Goal: Task Accomplishment & Management: Use online tool/utility

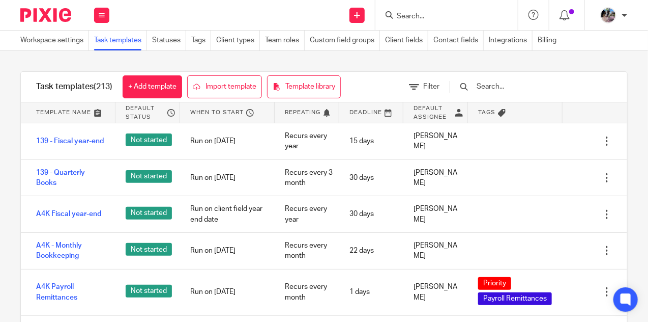
click at [412, 15] on input "Search" at bounding box center [442, 16] width 92 height 9
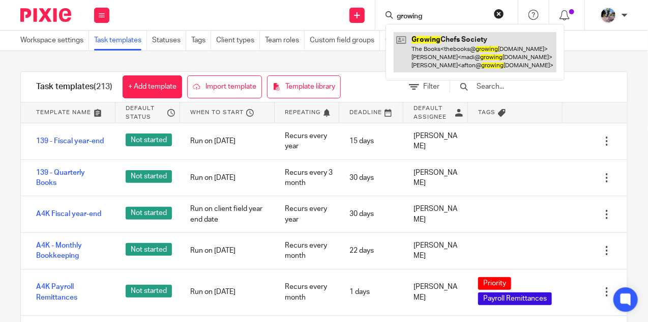
type input "growing"
click at [423, 43] on link at bounding box center [475, 52] width 163 height 40
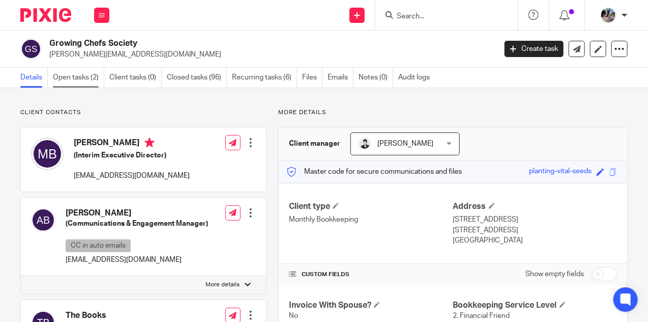
click at [67, 80] on link "Open tasks (2)" at bounding box center [78, 78] width 51 height 20
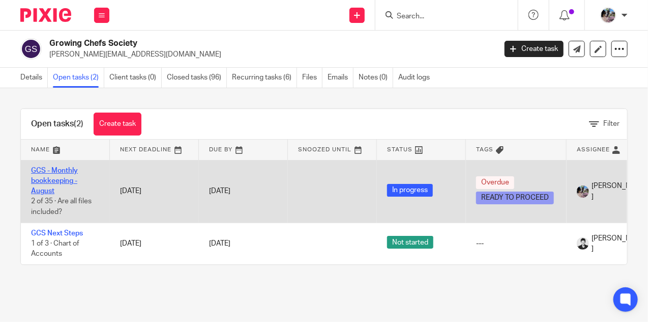
click at [56, 180] on link "GCS - Monthly bookkeeping - August" at bounding box center [54, 181] width 47 height 28
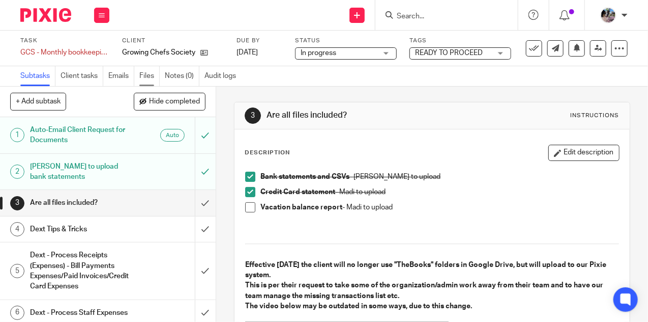
click at [148, 73] on link "Files" at bounding box center [149, 76] width 20 height 20
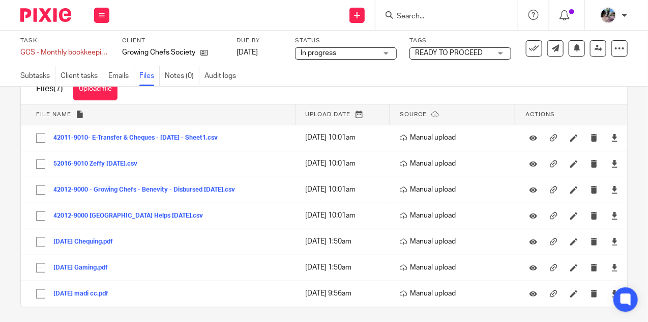
scroll to position [37, 0]
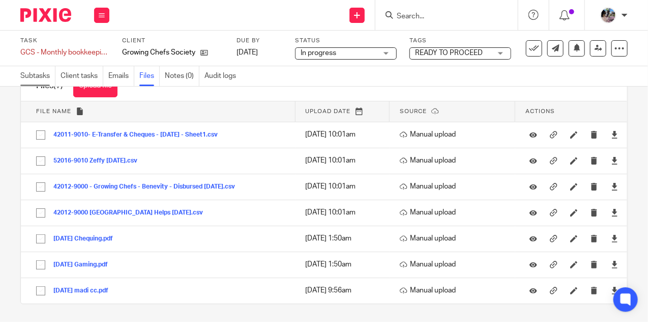
click at [46, 72] on link "Subtasks" at bounding box center [37, 76] width 35 height 20
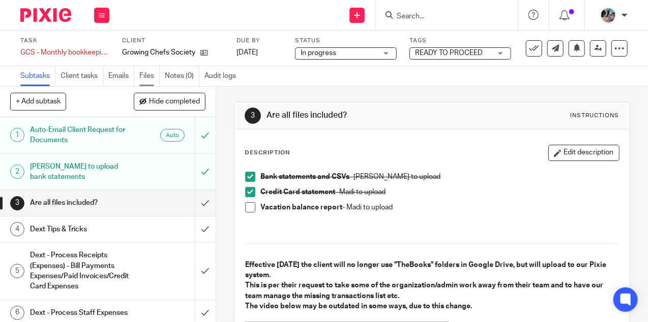
click at [145, 78] on link "Files" at bounding box center [149, 76] width 20 height 20
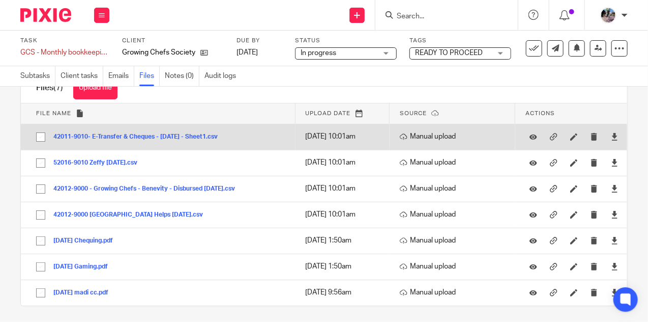
scroll to position [37, 0]
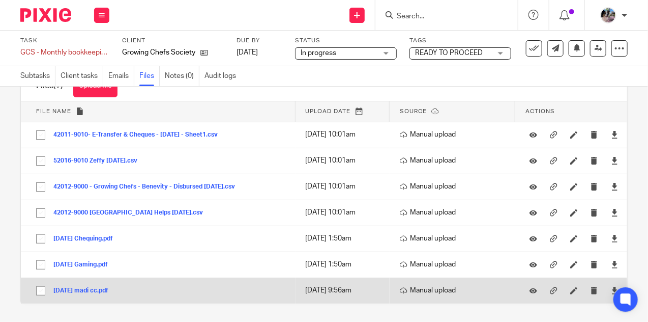
click at [76, 287] on button "[DATE] madi cc.pdf" at bounding box center [84, 290] width 63 height 7
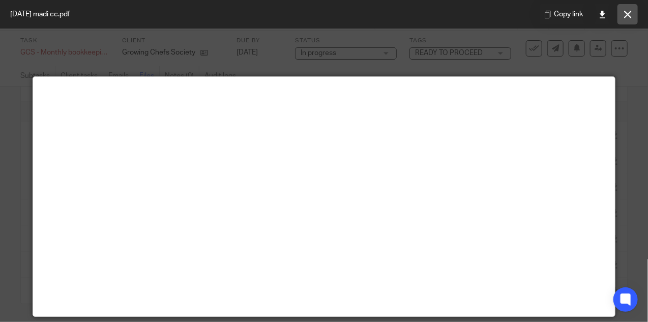
click at [628, 14] on icon at bounding box center [628, 15] width 8 height 8
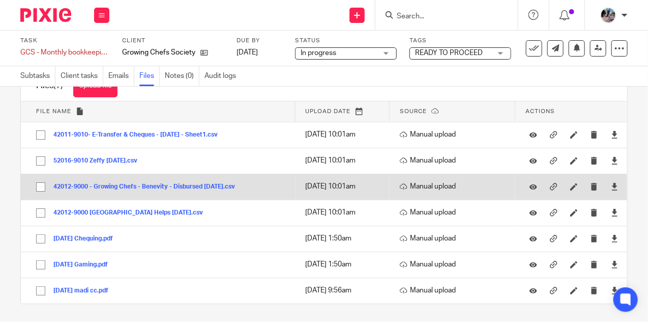
click at [216, 184] on button "42012-9000 - Growing Chefs - Benevity - Disbursed August 28, 2025.csv" at bounding box center [147, 186] width 189 height 7
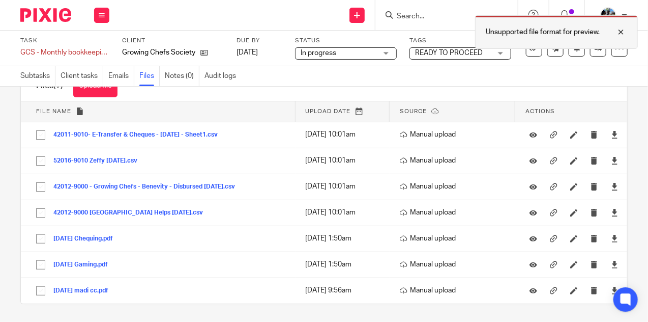
click at [621, 31] on div at bounding box center [613, 32] width 27 height 12
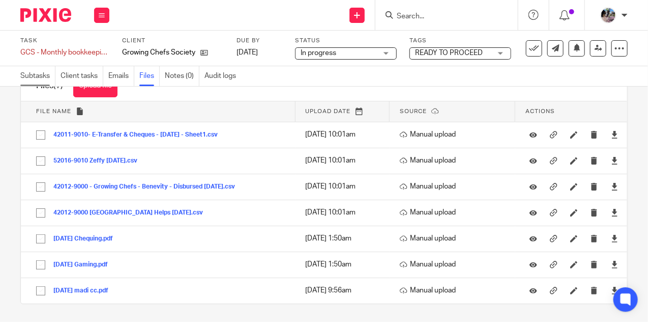
click at [36, 77] on link "Subtasks" at bounding box center [37, 76] width 35 height 20
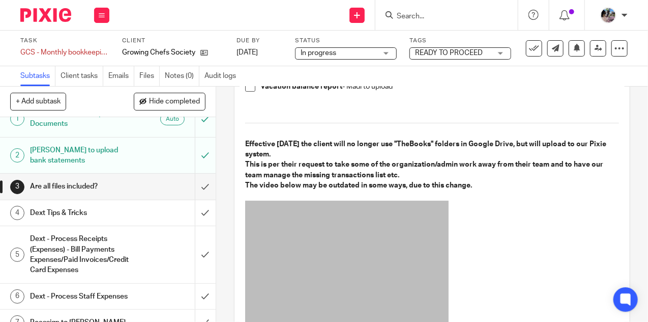
scroll to position [132, 0]
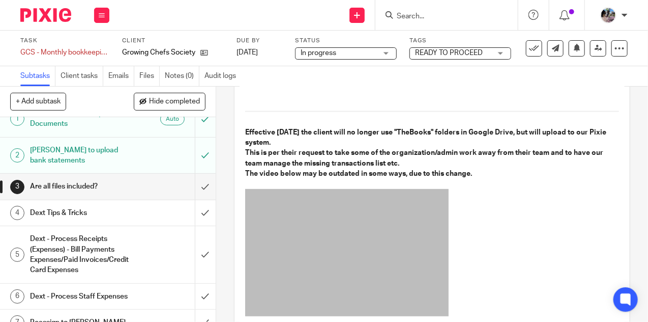
click at [153, 212] on div "Dext Tips & Tricks" at bounding box center [107, 212] width 155 height 15
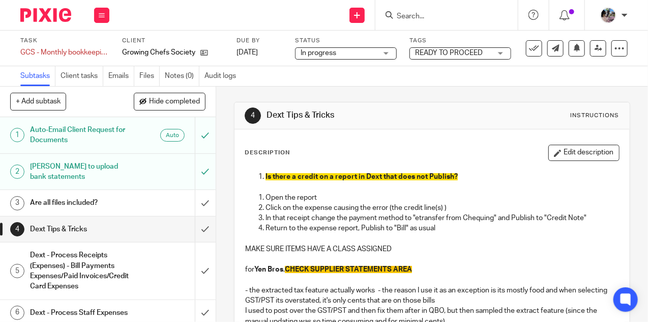
click at [102, 202] on h1 "Are all files included?" at bounding box center [81, 202] width 103 height 15
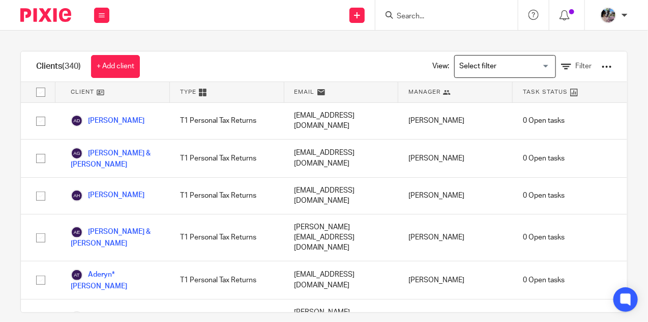
click at [412, 15] on input "Search" at bounding box center [442, 16] width 92 height 9
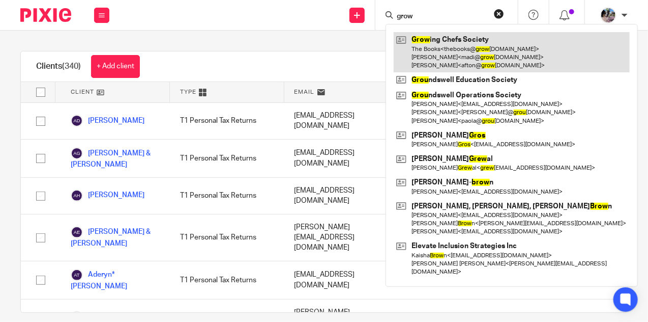
type input "grow"
click at [431, 50] on link at bounding box center [512, 52] width 236 height 40
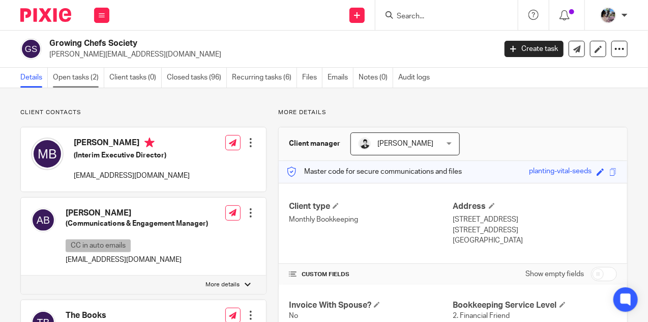
click at [85, 76] on link "Open tasks (2)" at bounding box center [78, 78] width 51 height 20
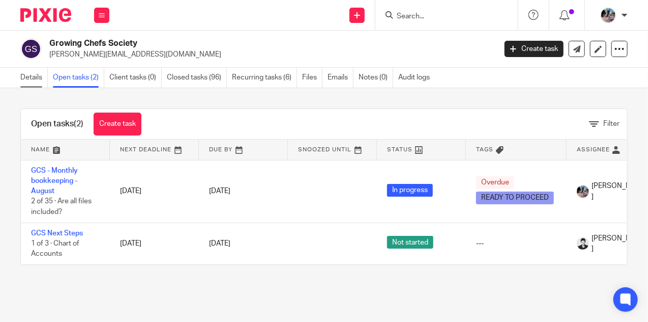
click at [30, 79] on link "Details" at bounding box center [33, 78] width 27 height 20
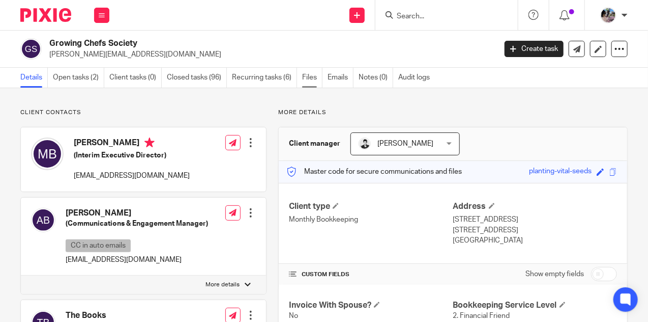
click at [308, 77] on link "Files" at bounding box center [312, 78] width 20 height 20
click at [304, 74] on link "Files" at bounding box center [312, 78] width 20 height 20
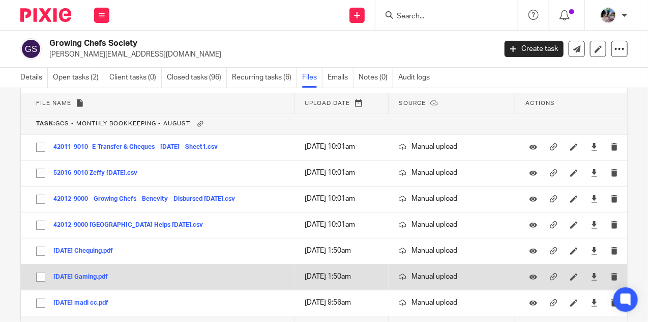
scroll to position [7494, 0]
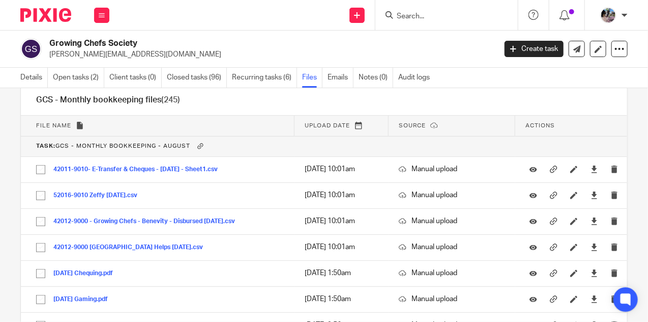
click at [412, 13] on input "Search" at bounding box center [442, 16] width 92 height 9
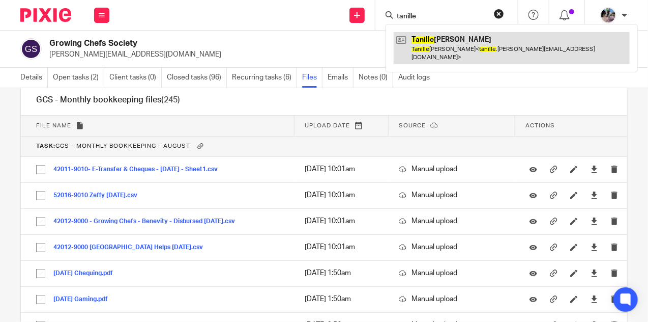
type input "tanille"
click at [426, 42] on link at bounding box center [512, 48] width 236 height 32
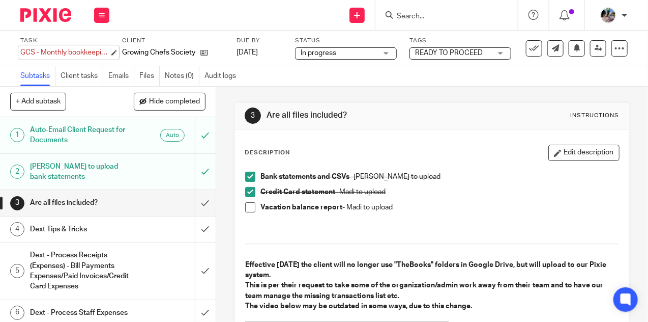
click at [81, 53] on div "GCS - Monthly bookkeeping - August Save GCS - Monthly bookkeeping - August" at bounding box center [64, 52] width 89 height 10
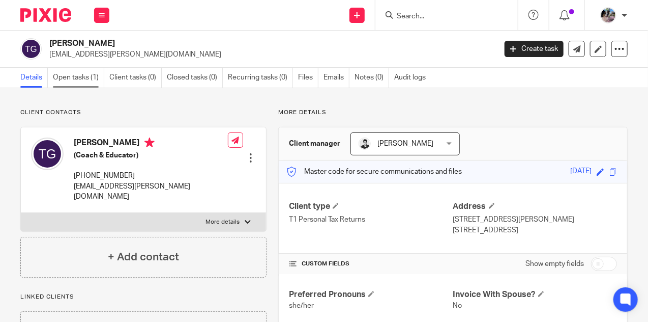
click at [73, 77] on link "Open tasks (1)" at bounding box center [78, 78] width 51 height 20
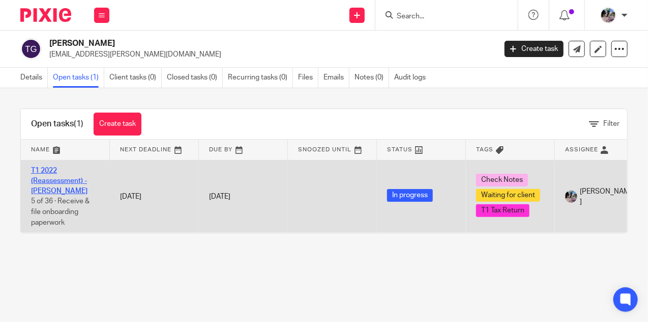
click at [49, 186] on link "T1 2022 (Reassessment) - [PERSON_NAME]" at bounding box center [59, 181] width 56 height 28
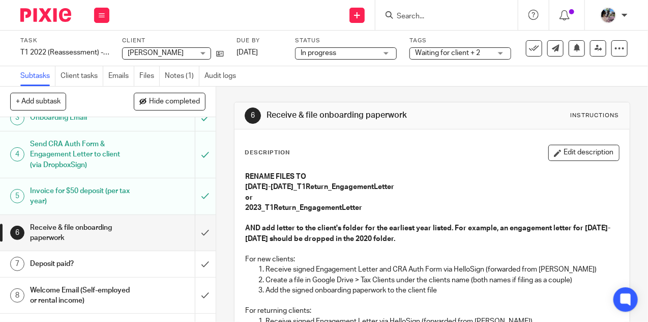
scroll to position [87, 0]
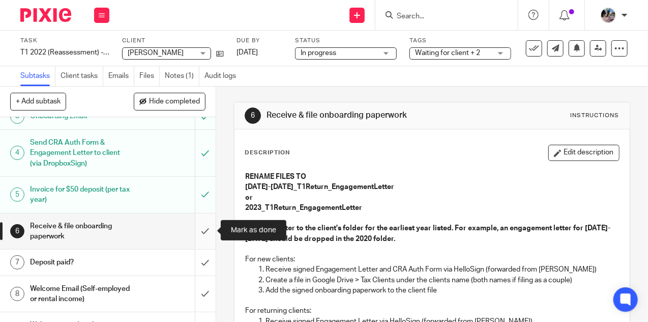
click at [205, 228] on input "submit" at bounding box center [108, 231] width 216 height 36
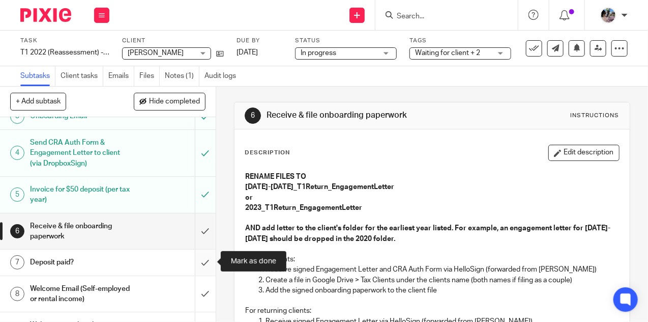
click at [204, 258] on input "submit" at bounding box center [108, 261] width 216 height 25
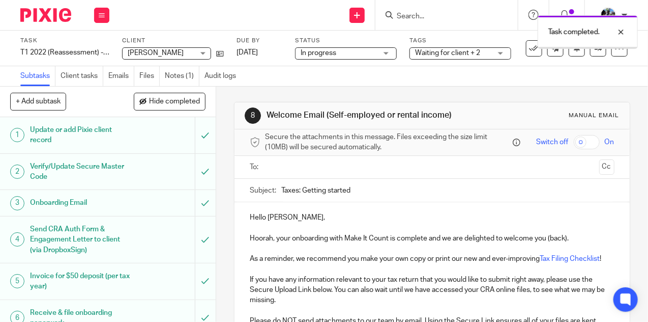
click at [275, 171] on input "text" at bounding box center [432, 167] width 326 height 12
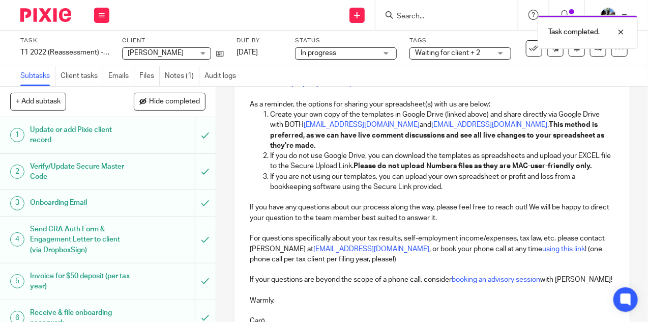
scroll to position [504, 0]
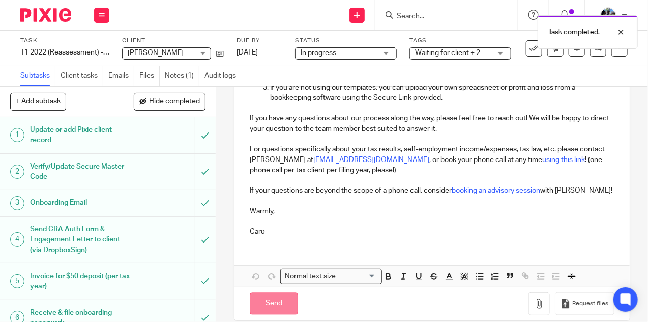
click at [271, 295] on input "Send" at bounding box center [274, 304] width 48 height 22
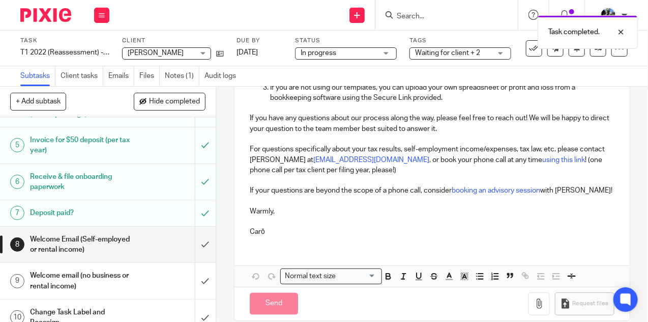
type input "Sent"
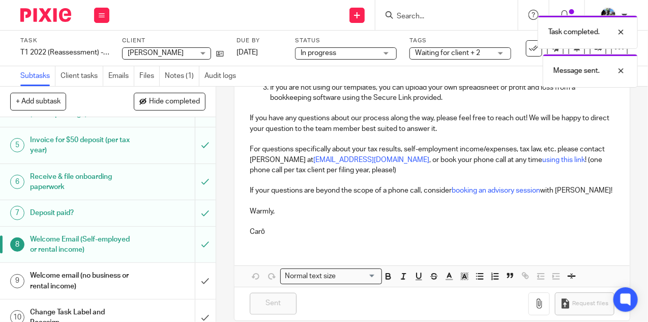
scroll to position [163, 0]
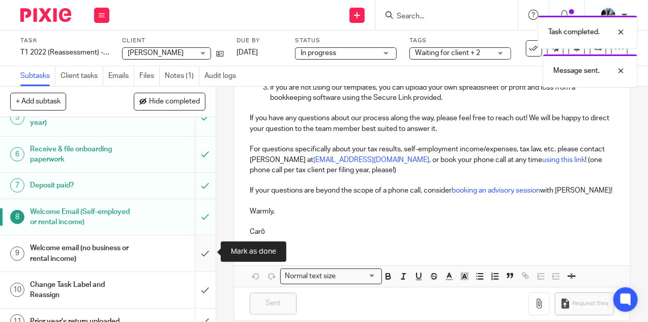
click at [201, 245] on input "submit" at bounding box center [108, 253] width 216 height 36
click at [204, 280] on input "submit" at bounding box center [108, 290] width 216 height 36
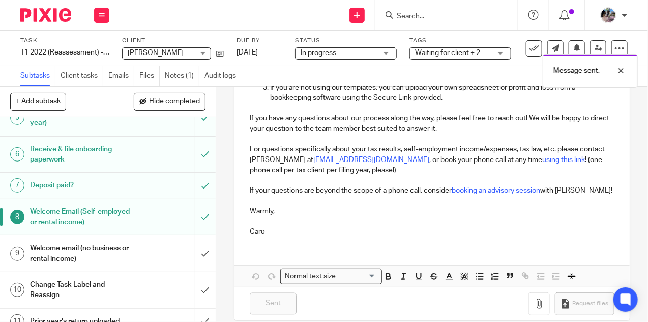
scroll to position [206, 0]
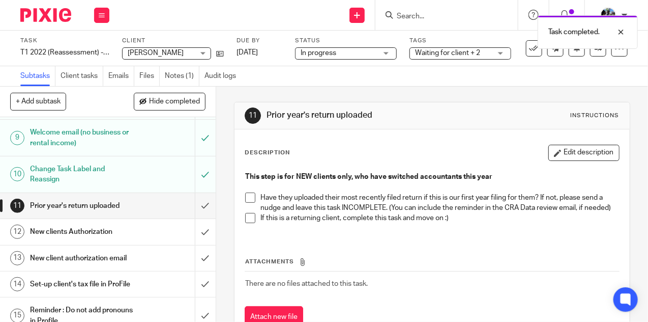
scroll to position [280, 0]
click at [499, 51] on div "Waiting for client + 2" at bounding box center [461, 53] width 102 height 12
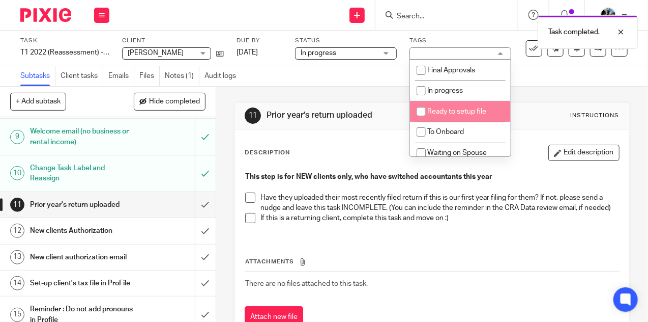
click at [421, 110] on input "checkbox" at bounding box center [421, 111] width 19 height 19
checkbox input "true"
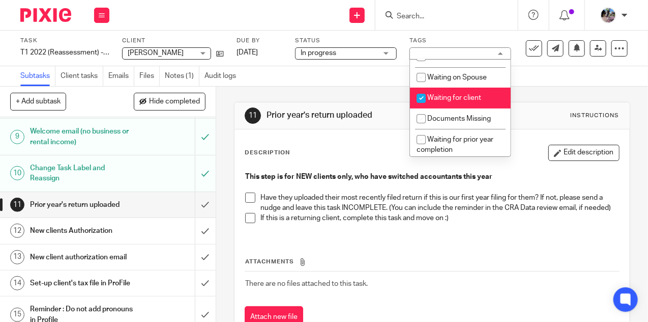
click at [420, 102] on input "checkbox" at bounding box center [421, 98] width 19 height 19
checkbox input "false"
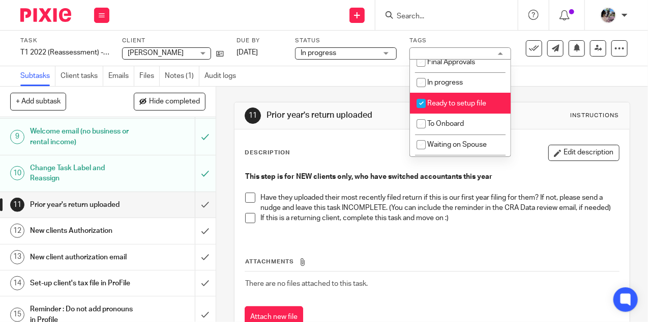
scroll to position [0, 0]
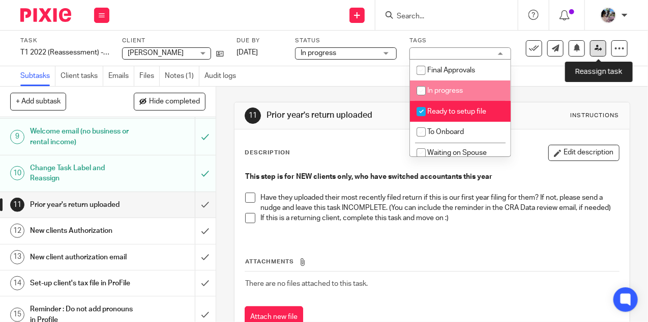
click at [593, 48] on link at bounding box center [598, 48] width 16 height 16
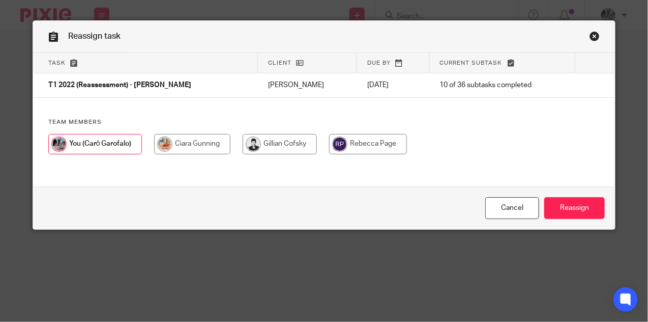
click at [357, 147] on input "radio" at bounding box center [368, 144] width 78 height 20
radio input "true"
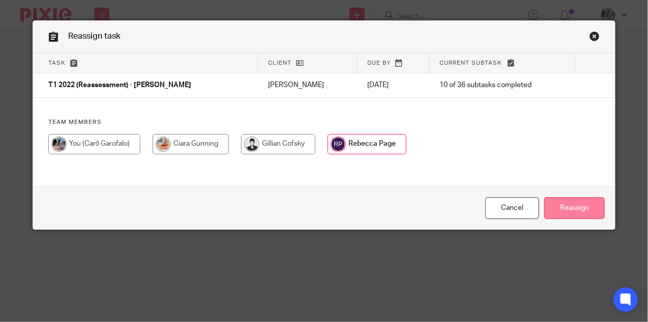
click at [565, 206] on input "Reassign" at bounding box center [574, 208] width 61 height 22
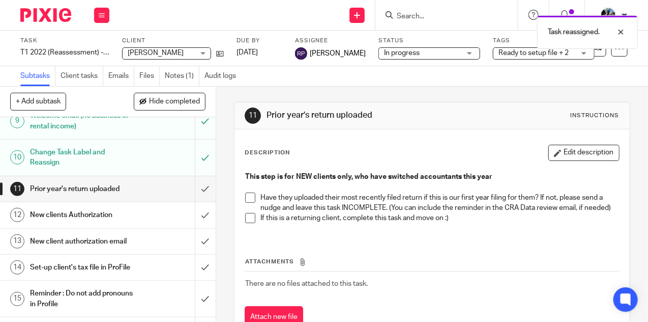
scroll to position [286, 0]
